Goal: Information Seeking & Learning: Learn about a topic

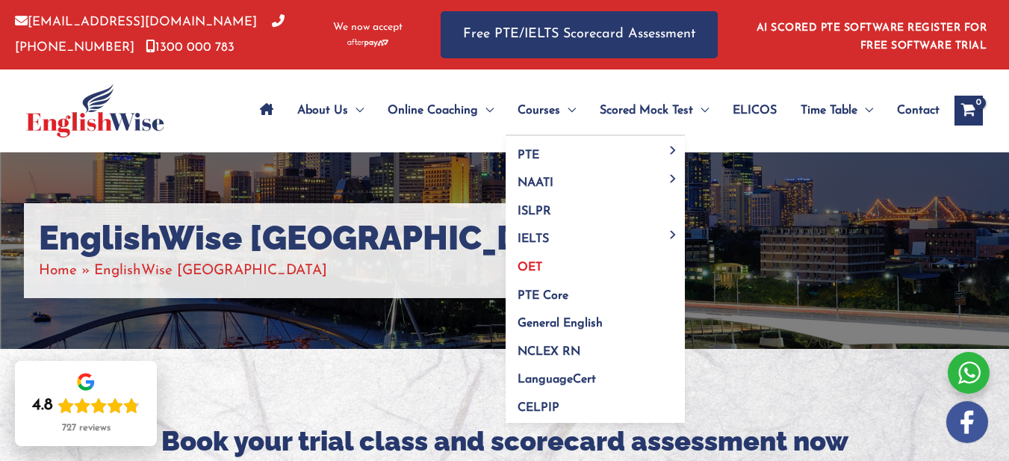
click at [530, 269] on span "OET" at bounding box center [529, 267] width 25 height 12
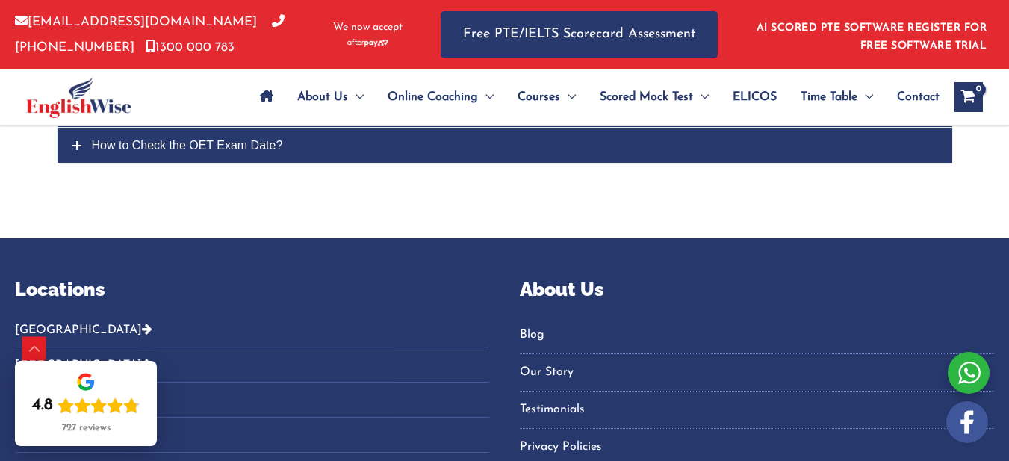
scroll to position [6248, 0]
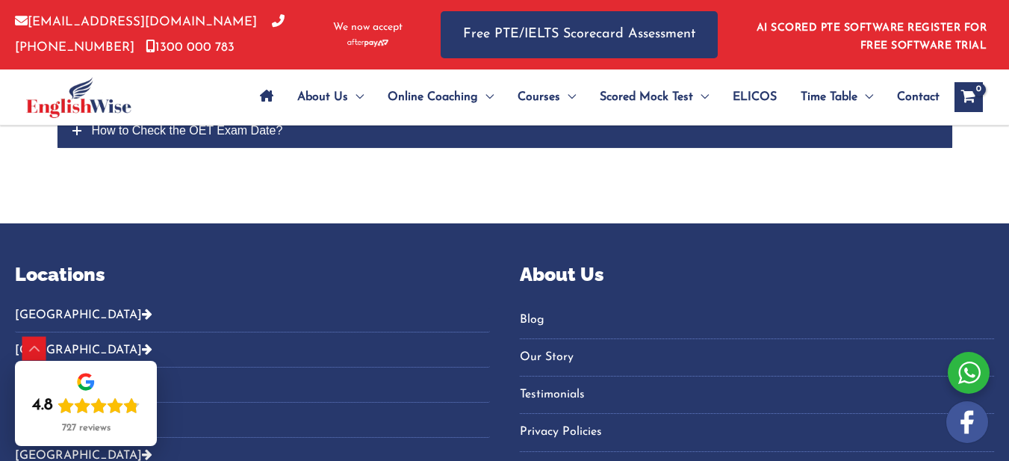
click at [81, 135] on icon at bounding box center [76, 130] width 9 height 9
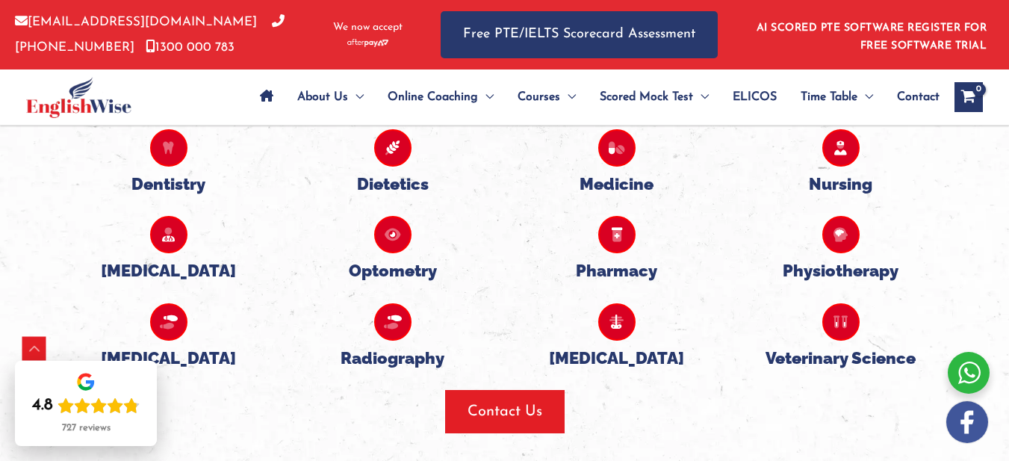
scroll to position [3106, 0]
